Goal: Find specific page/section: Find specific page/section

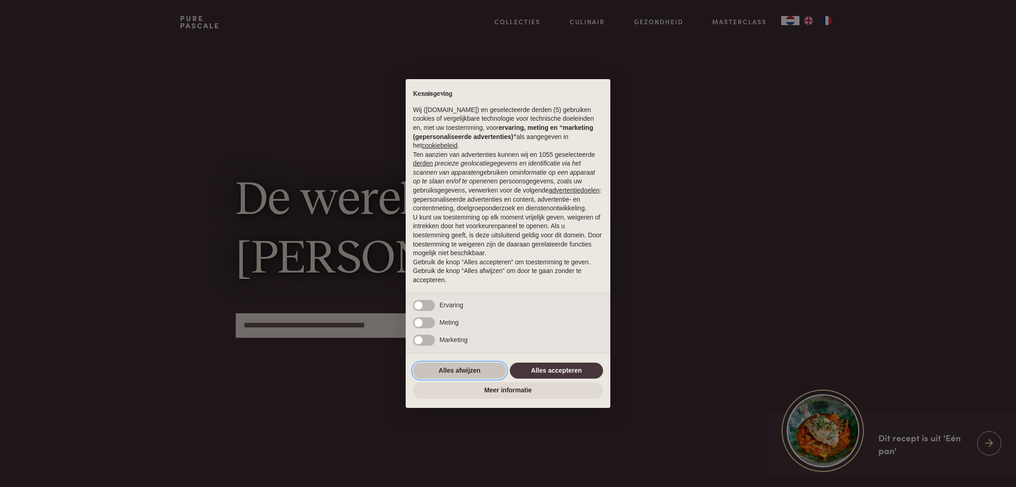
click at [478, 370] on button "Alles afwijzen" at bounding box center [459, 370] width 93 height 16
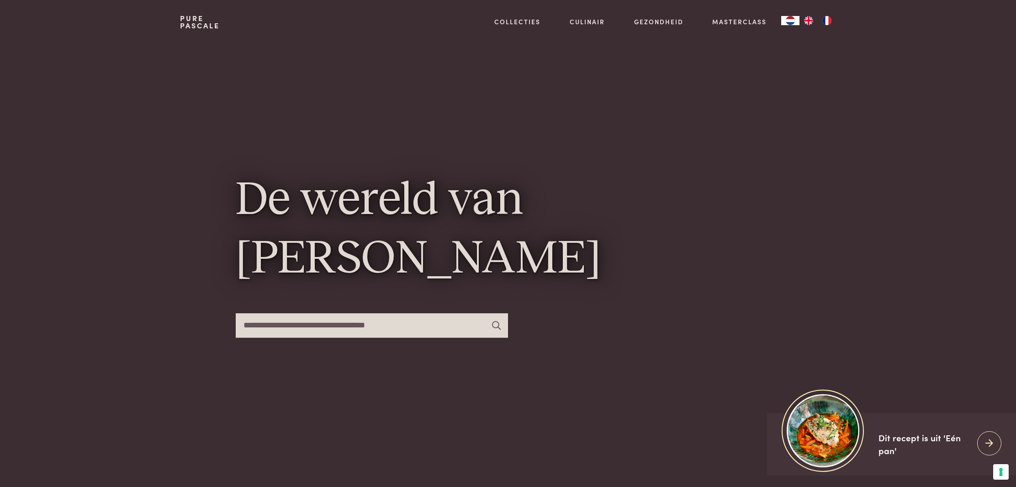
scroll to position [0, 0]
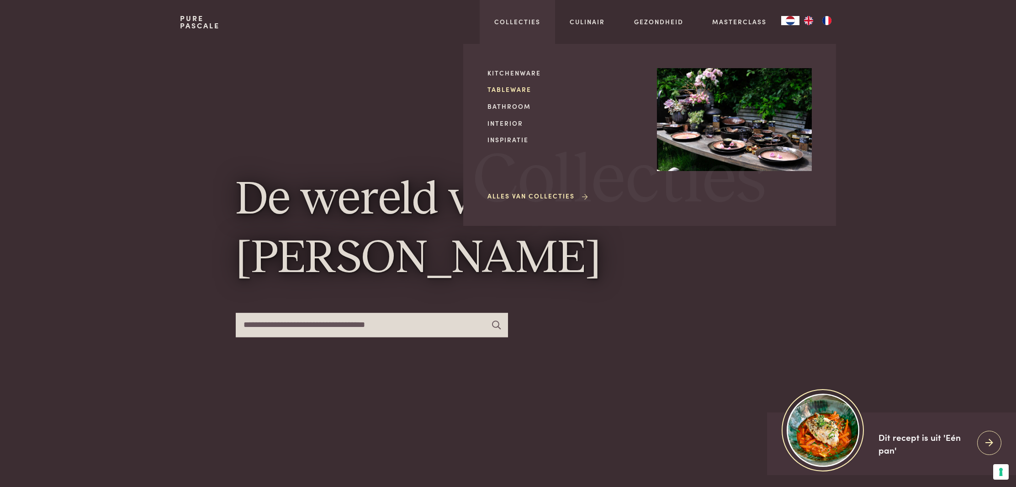
click at [507, 87] on link "Tableware" at bounding box center [565, 90] width 155 height 10
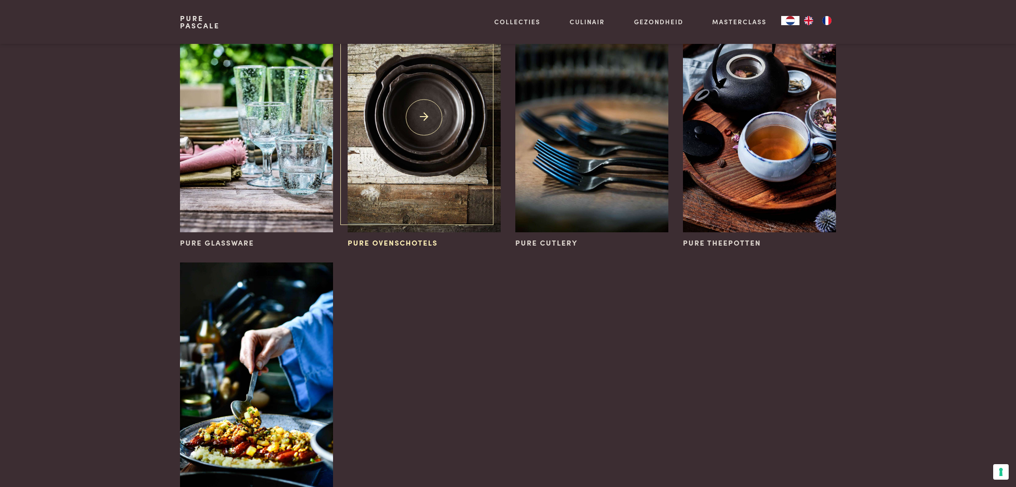
scroll to position [375, 0]
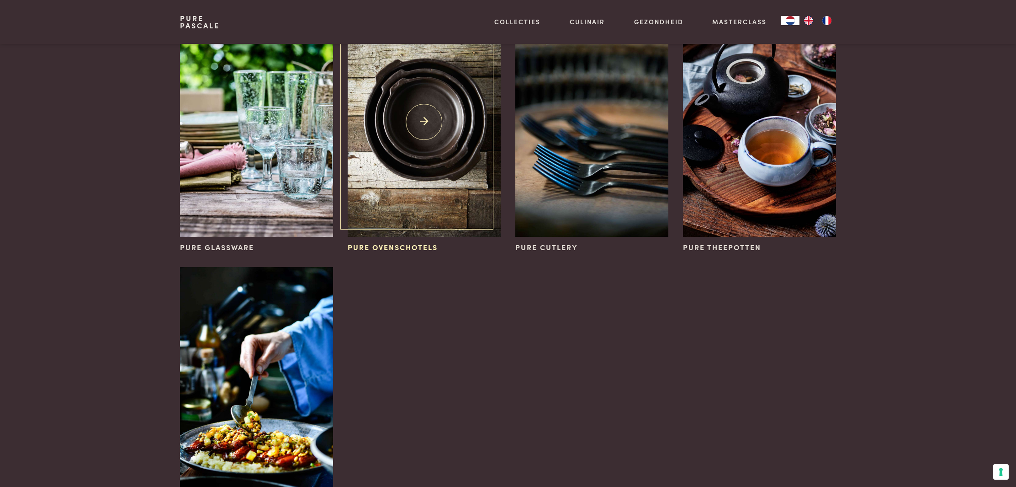
click at [434, 107] on img at bounding box center [424, 122] width 153 height 230
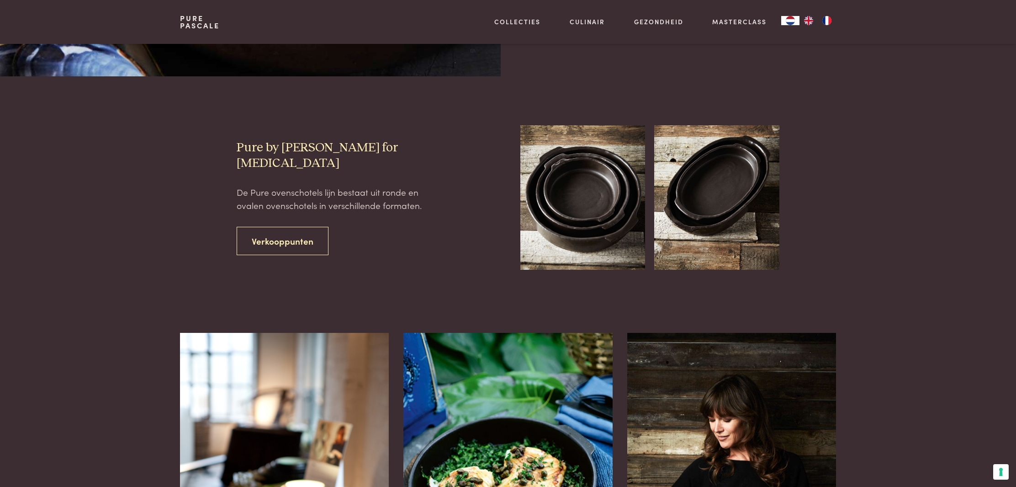
scroll to position [322, 0]
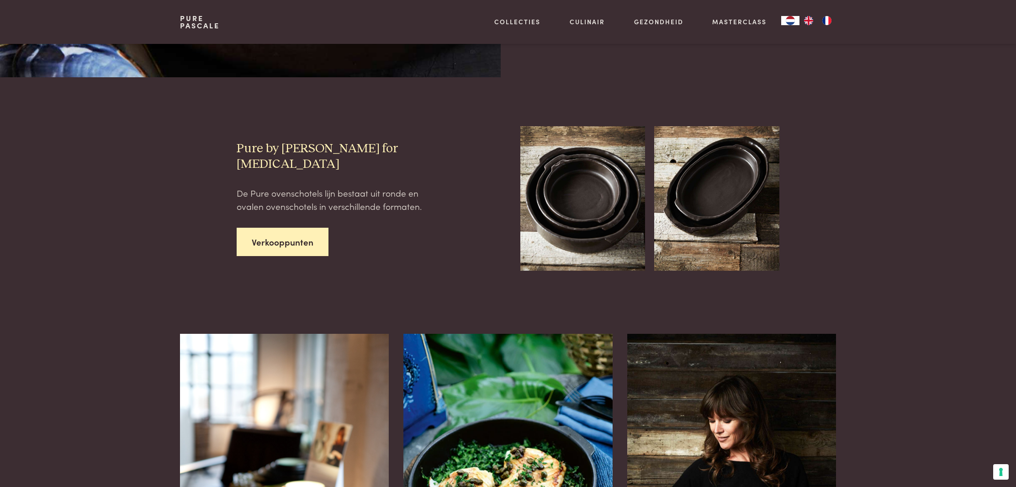
click at [309, 228] on link "Verkooppunten" at bounding box center [283, 242] width 92 height 29
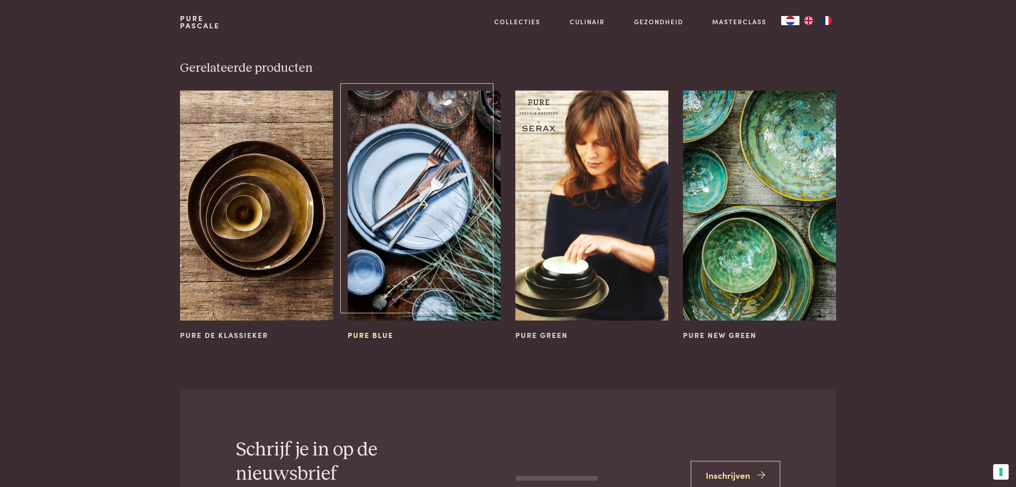
scroll to position [1400, 0]
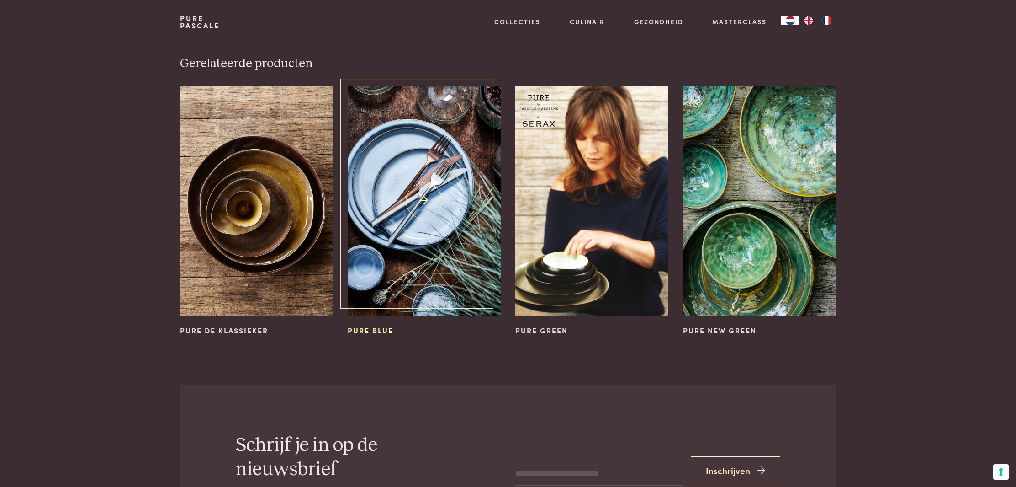
click at [431, 158] on img at bounding box center [424, 201] width 153 height 230
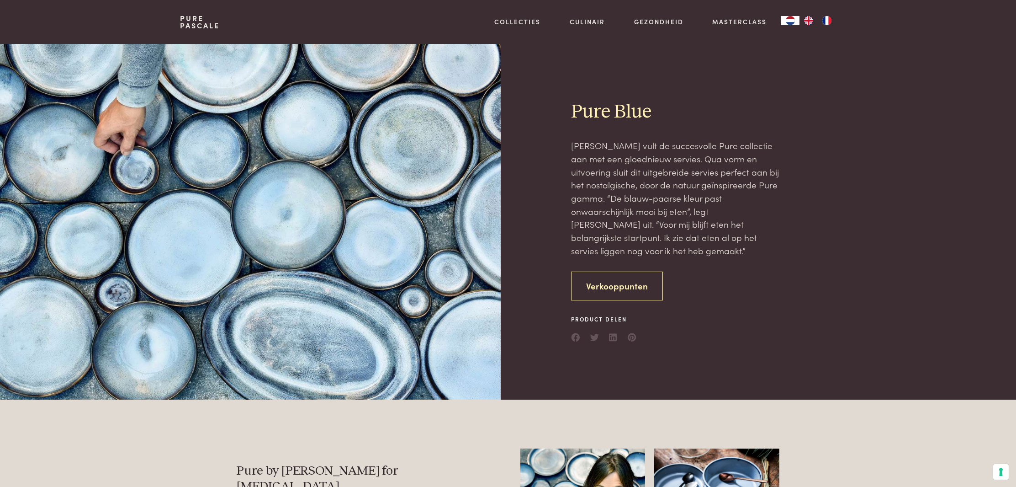
scroll to position [1, 0]
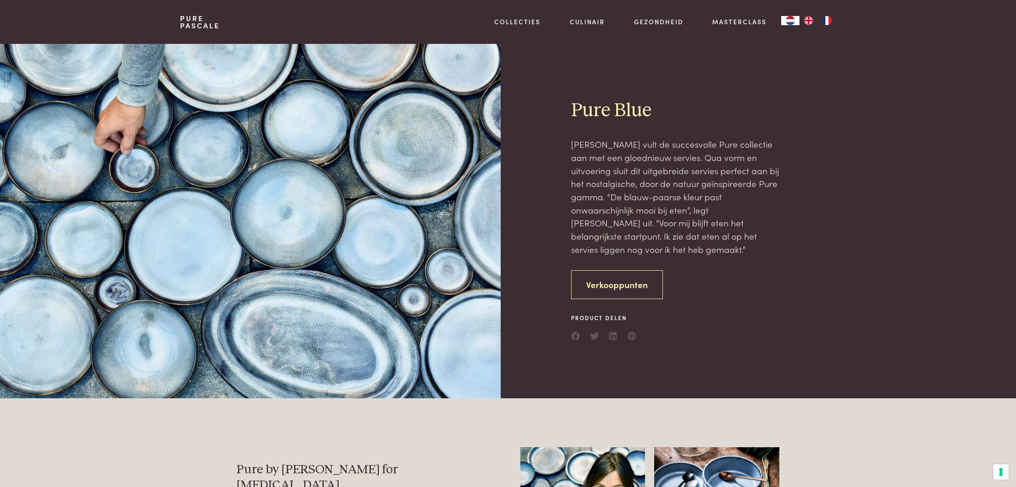
click at [623, 286] on link "Verkooppunten" at bounding box center [617, 284] width 92 height 29
click at [622, 281] on link "Verkooppunten" at bounding box center [617, 284] width 92 height 29
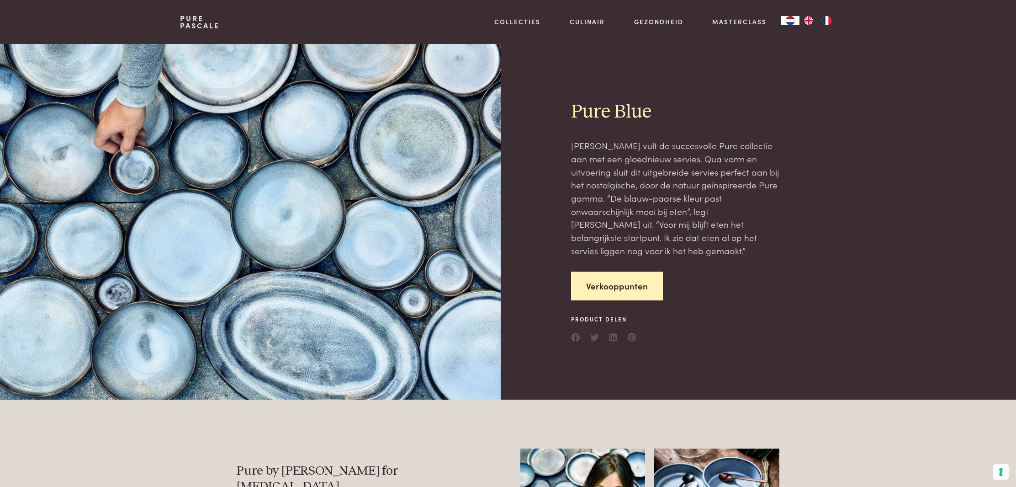
scroll to position [0, 0]
